Goal: Transaction & Acquisition: Purchase product/service

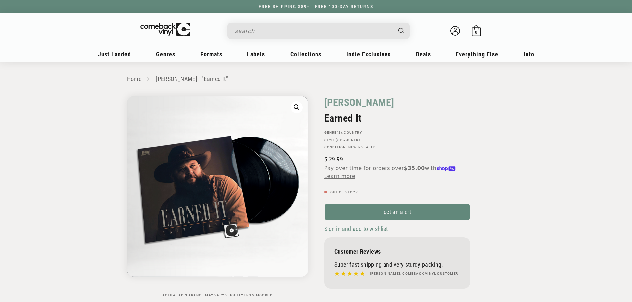
scroll to position [232, 0]
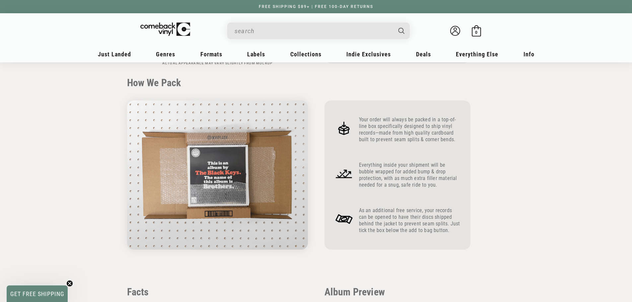
click at [255, 34] on input "When autocomplete results are available use up and down arrows to review and en…" at bounding box center [313, 31] width 157 height 14
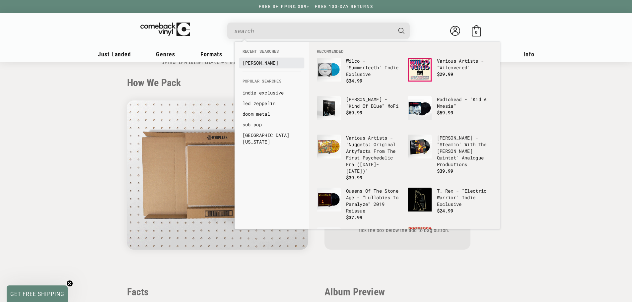
click at [265, 63] on link "[PERSON_NAME]" at bounding box center [272, 63] width 58 height 7
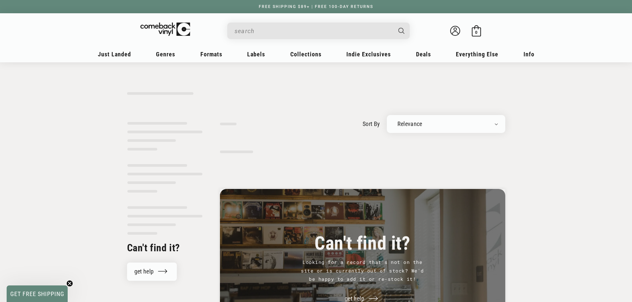
type input "[PERSON_NAME]"
